Goal: Find contact information: Find contact information

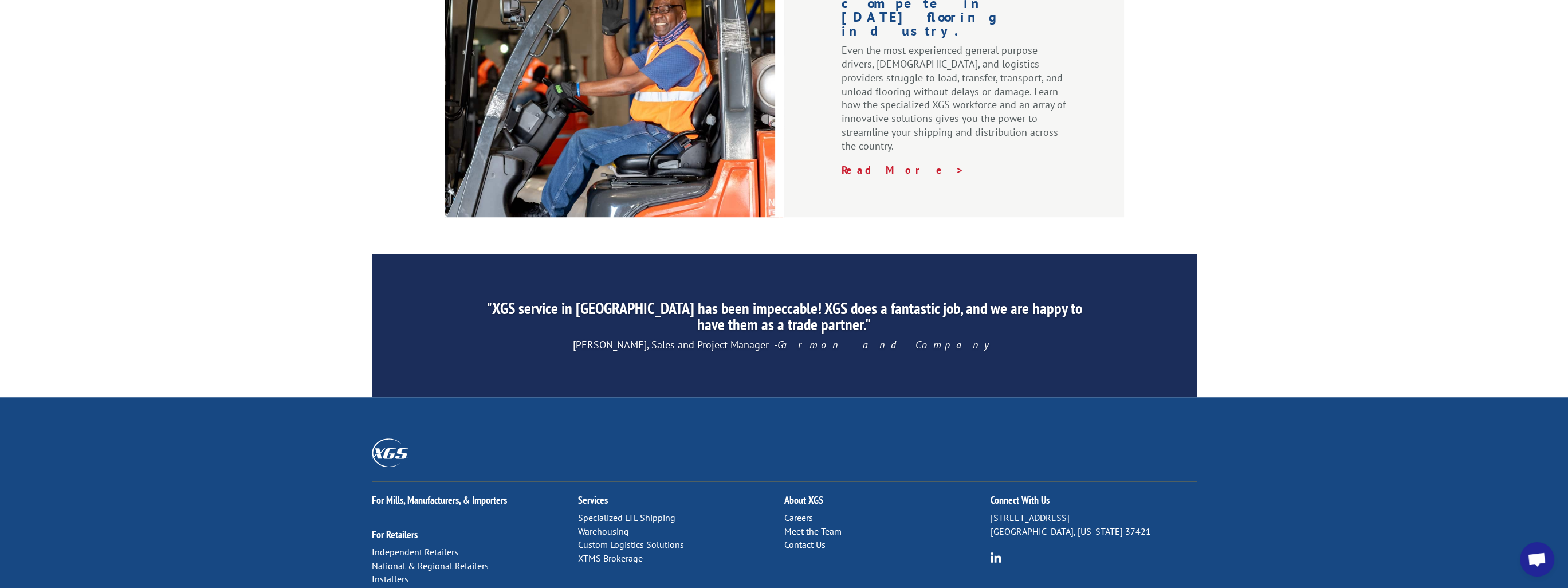
scroll to position [1680, 0]
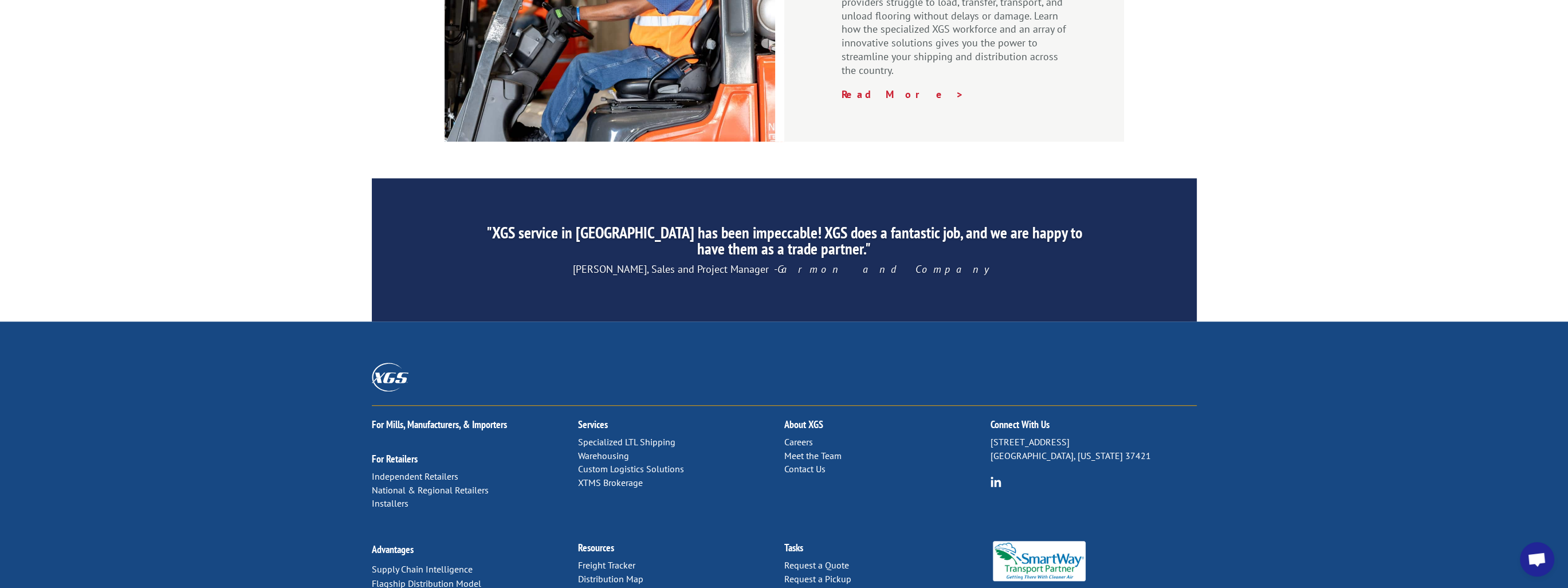
click at [799, 463] on link "Contact Us" at bounding box center [804, 469] width 41 height 11
